Goal: Browse casually

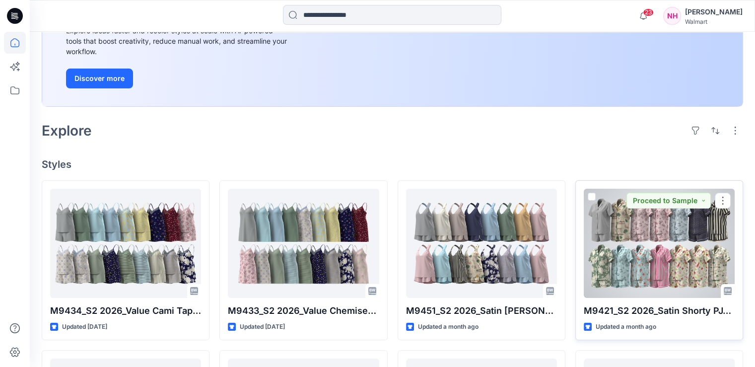
scroll to position [198, 0]
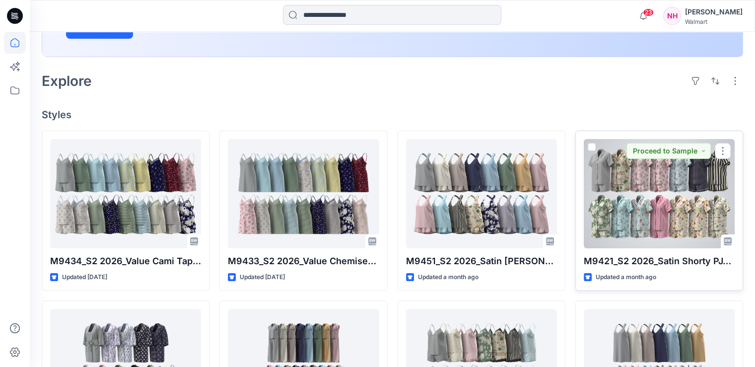
click at [675, 205] on div at bounding box center [658, 193] width 151 height 109
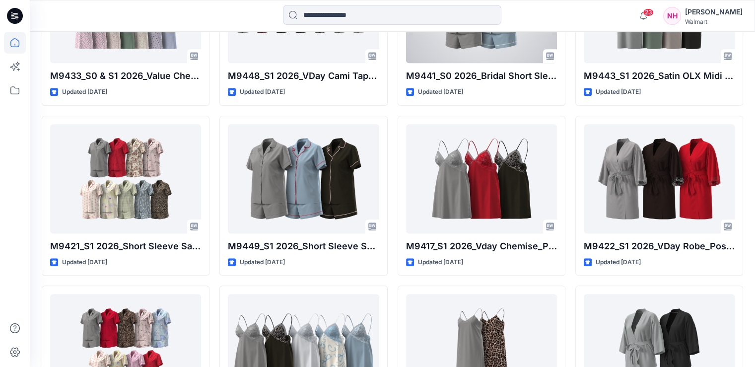
scroll to position [992, 0]
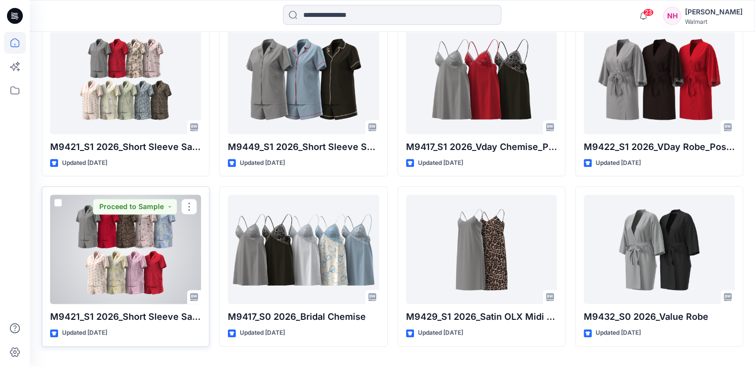
click at [160, 266] on div at bounding box center [125, 248] width 151 height 109
